Goal: Task Accomplishment & Management: Manage account settings

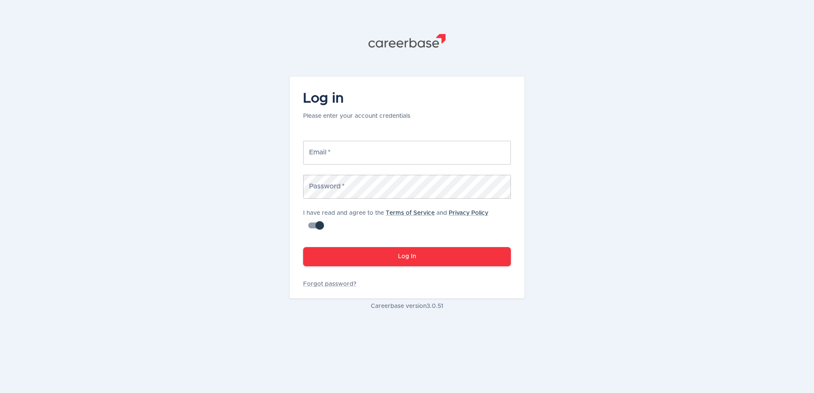
click at [382, 150] on input "Email   *" at bounding box center [407, 153] width 208 height 24
type input "[EMAIL_ADDRESS][DOMAIN_NAME]"
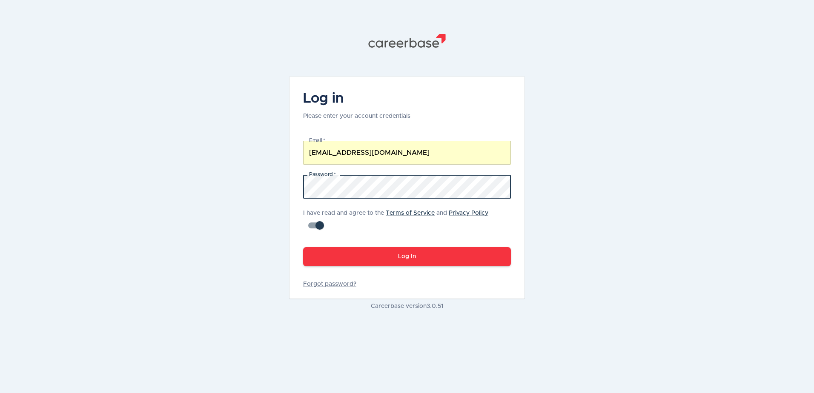
click at [506, 187] on span at bounding box center [506, 186] width 7 height 7
click at [411, 169] on div "Password   * Password *" at bounding box center [402, 182] width 218 height 34
click at [415, 250] on button "Log In" at bounding box center [407, 256] width 208 height 19
click at [344, 278] on div "Log in Please enter your account credentials Email   * [EMAIL_ADDRESS][DOMAIN_N…" at bounding box center [406, 188] width 235 height 222
click at [341, 283] on link "Forgot password?" at bounding box center [407, 284] width 208 height 9
